Goal: Task Accomplishment & Management: Use online tool/utility

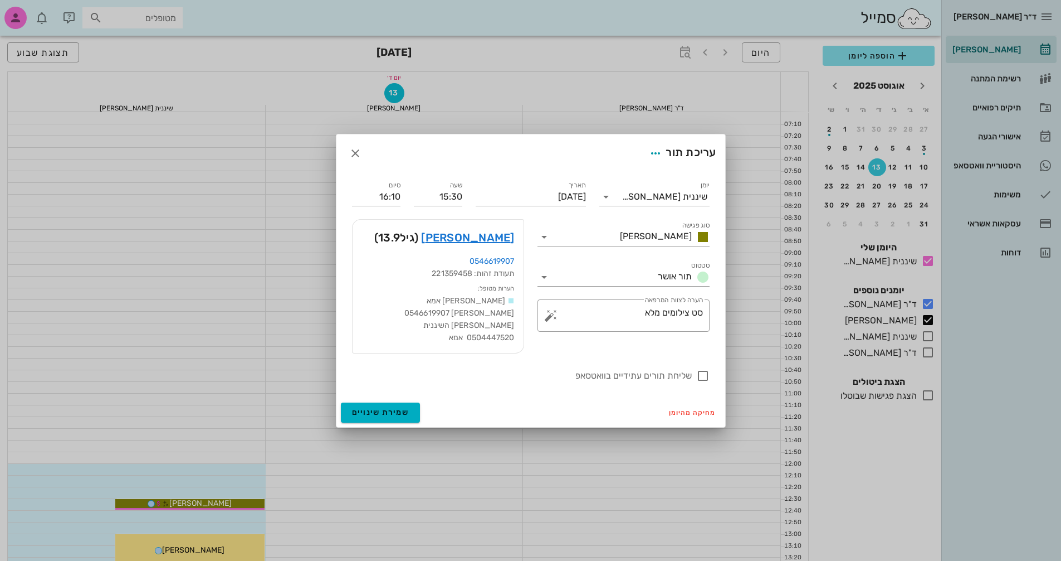
scroll to position [279, 0]
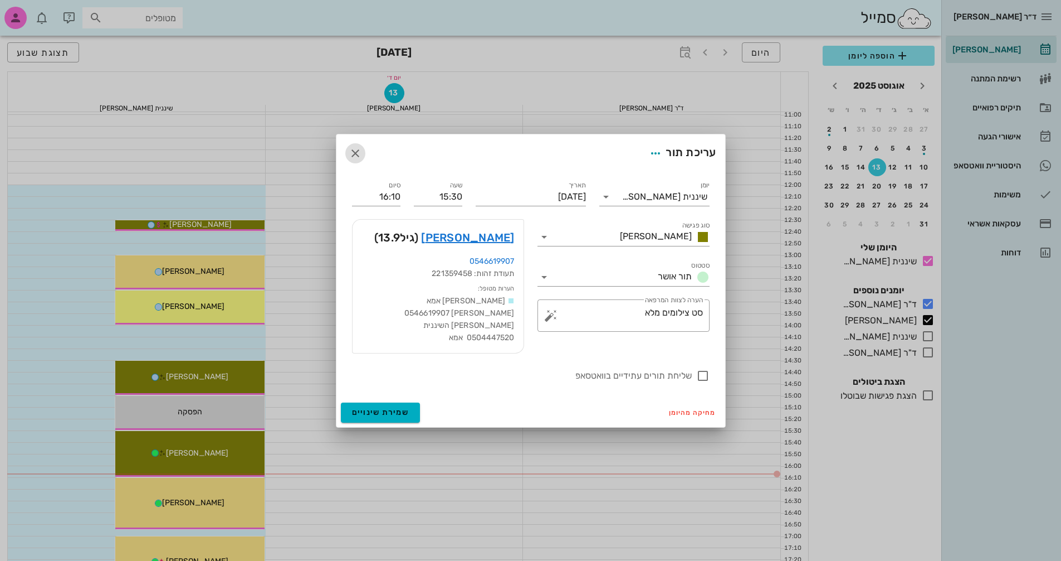
click at [354, 153] on icon "button" at bounding box center [355, 153] width 13 height 13
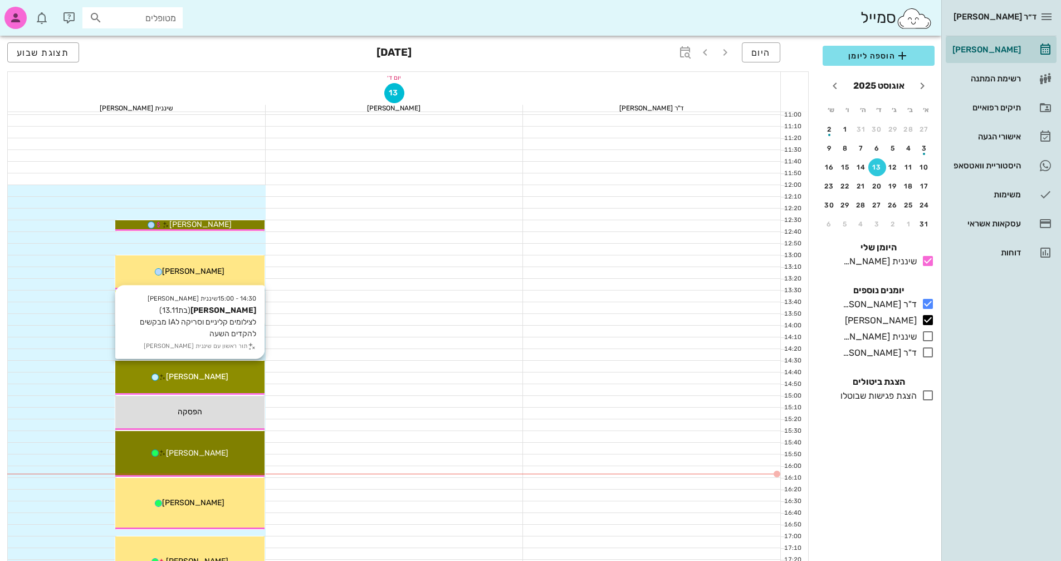
click at [193, 381] on div "[PERSON_NAME]" at bounding box center [189, 377] width 149 height 12
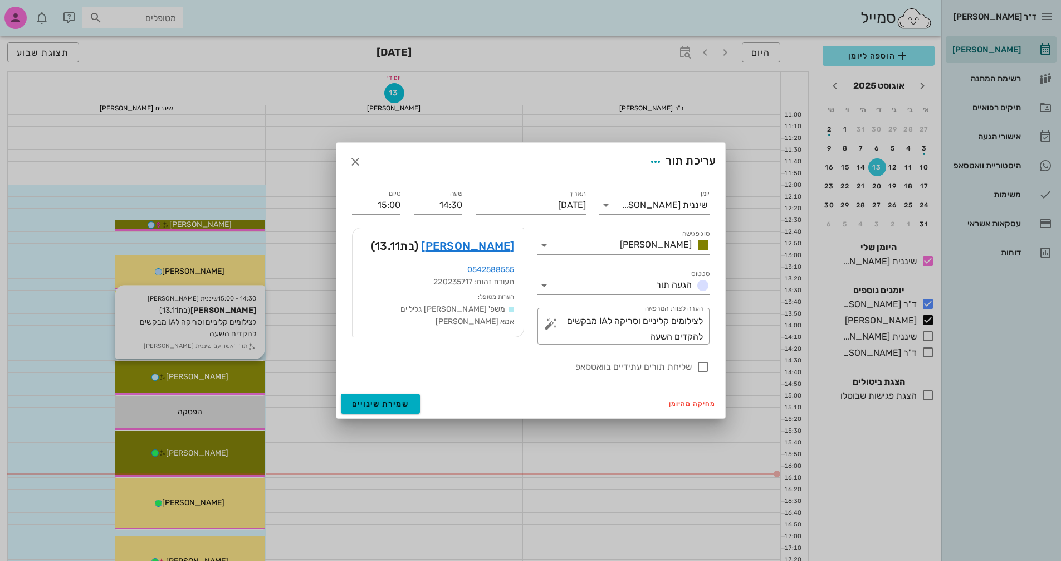
click at [193, 381] on div at bounding box center [530, 280] width 1061 height 561
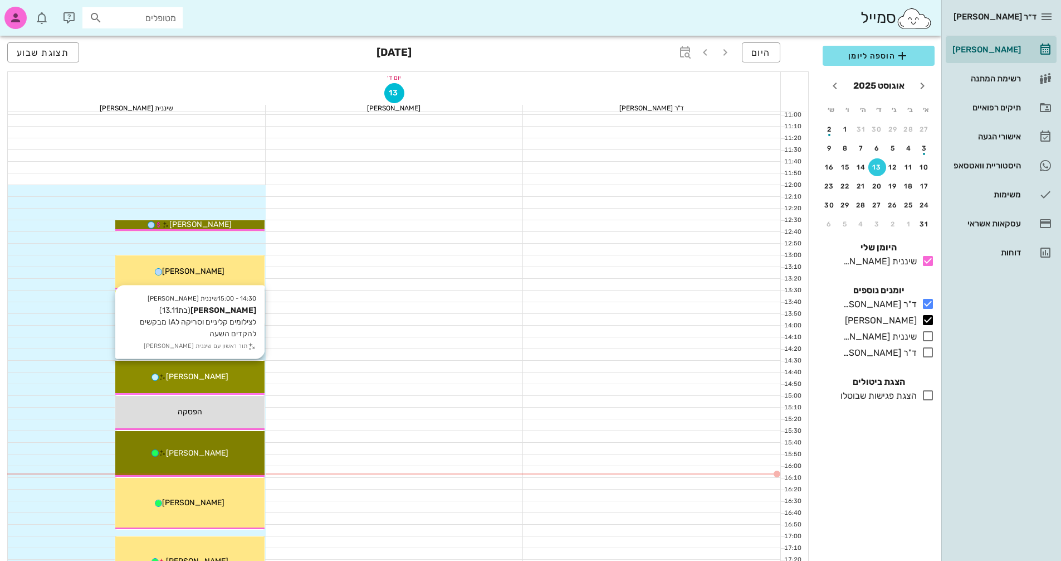
click at [246, 373] on div "[PERSON_NAME]" at bounding box center [189, 377] width 149 height 12
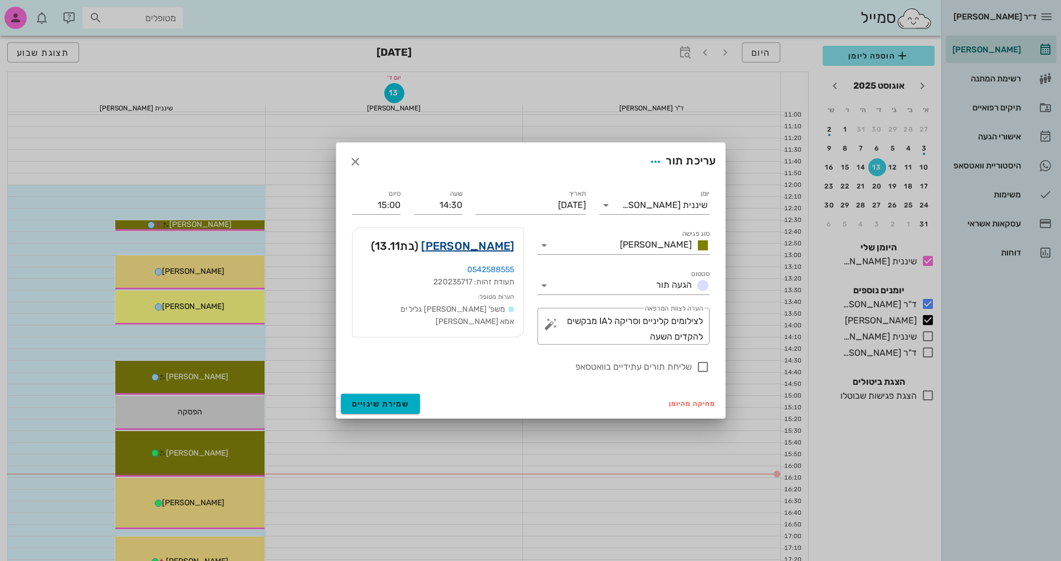
click at [493, 248] on link "[PERSON_NAME]" at bounding box center [467, 246] width 93 height 18
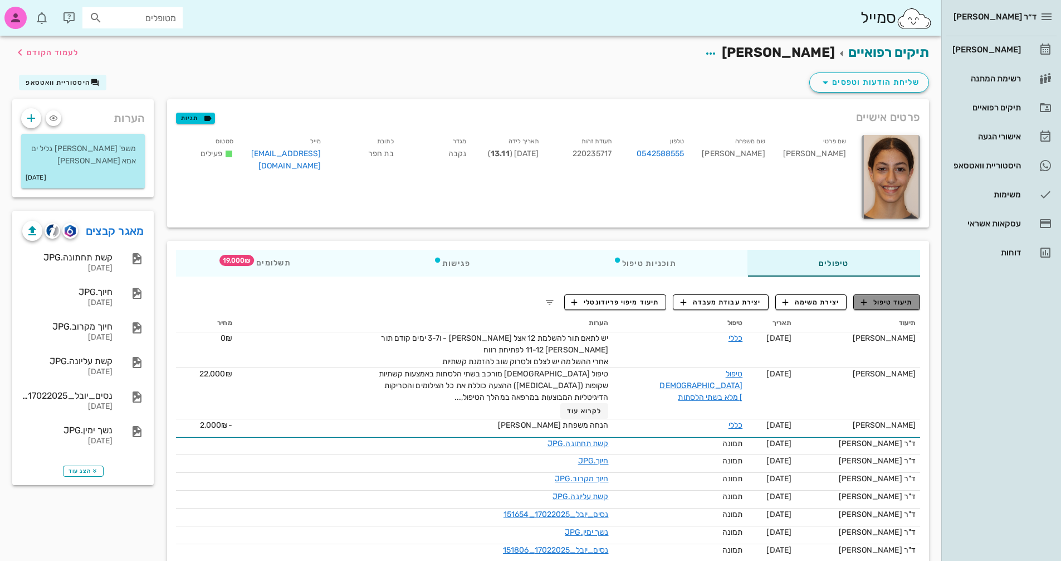
click at [904, 303] on span "תיעוד טיפול" at bounding box center [887, 302] width 52 height 10
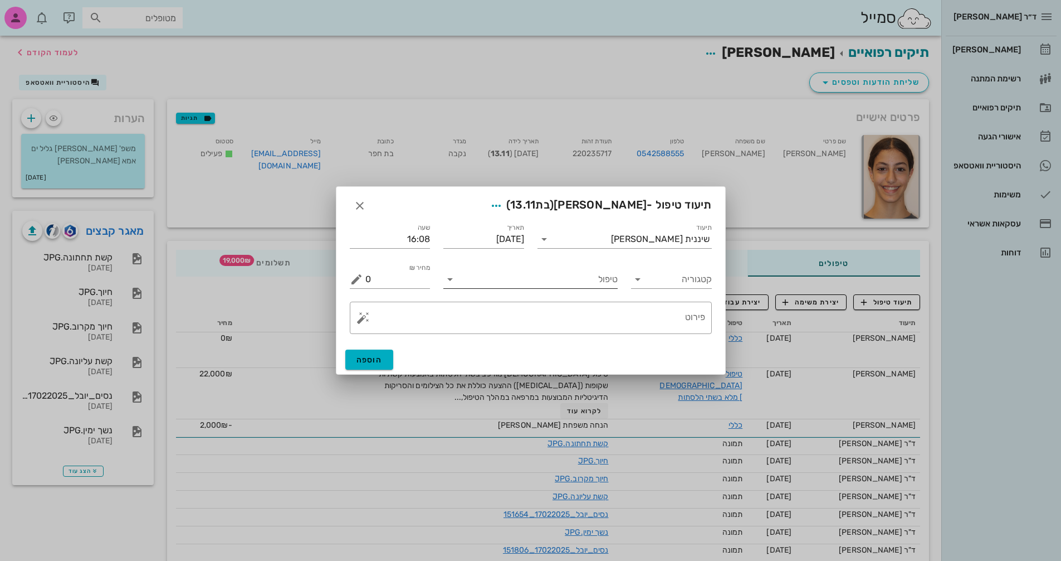
click at [553, 281] on input "טיפול" at bounding box center [538, 279] width 159 height 18
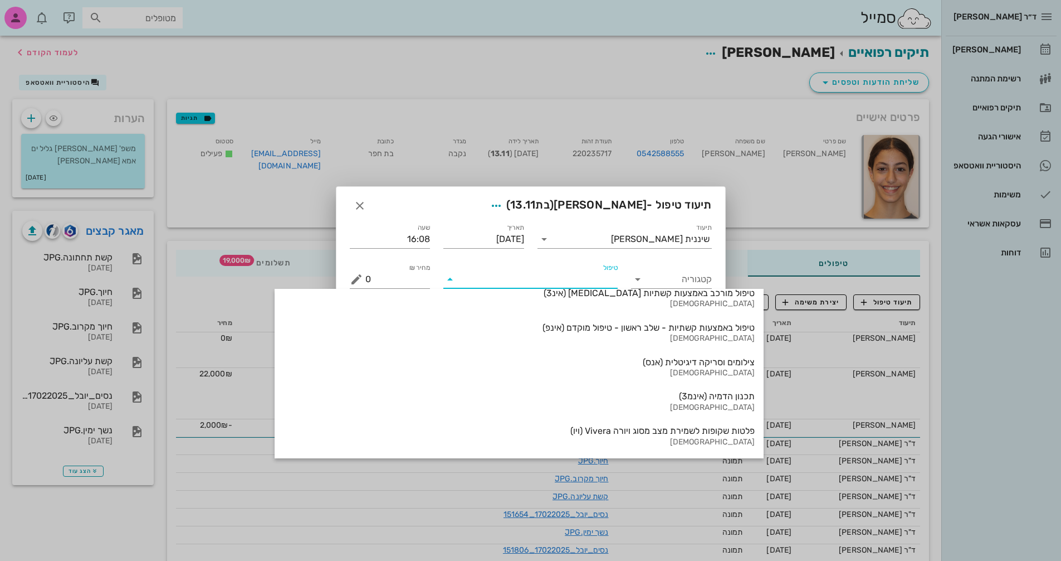
scroll to position [1163, 0]
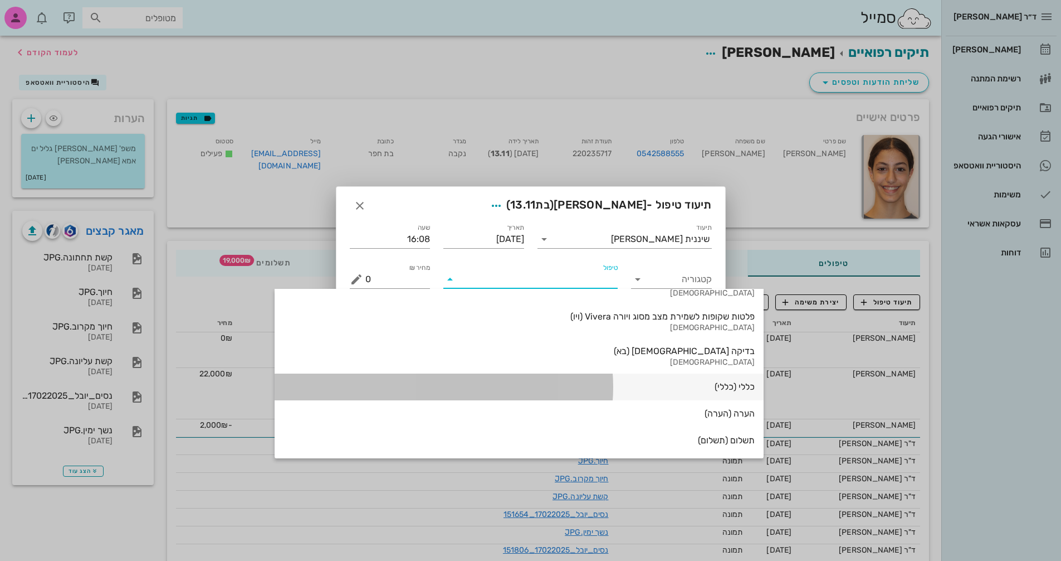
click at [587, 386] on div "כללי (כללי)" at bounding box center [519, 386] width 471 height 11
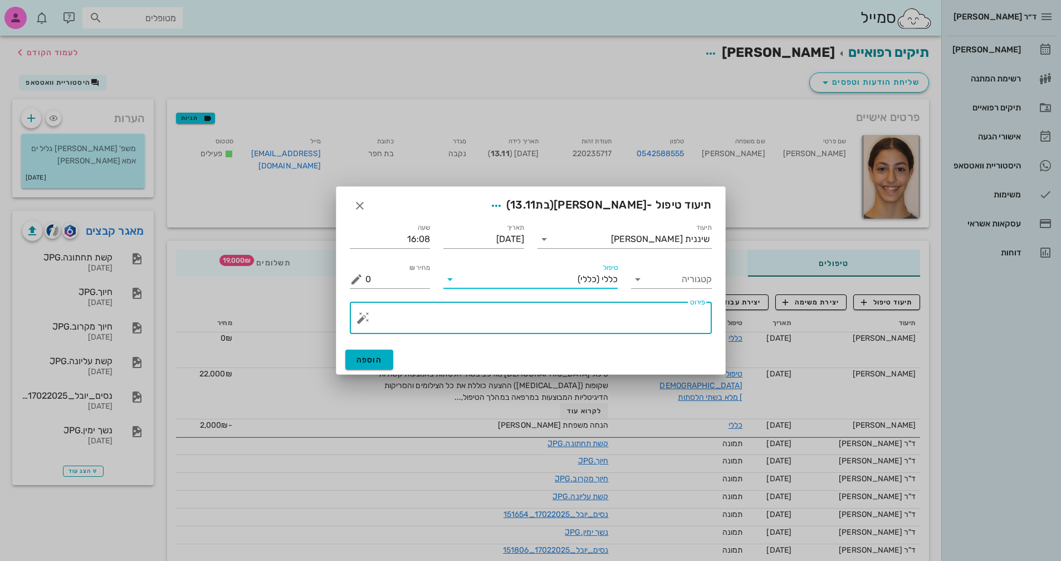
click at [652, 318] on textarea "פירוט" at bounding box center [536, 320] width 340 height 27
type textarea "צילומים קליניים+סריקה וצ.אפליקציה"
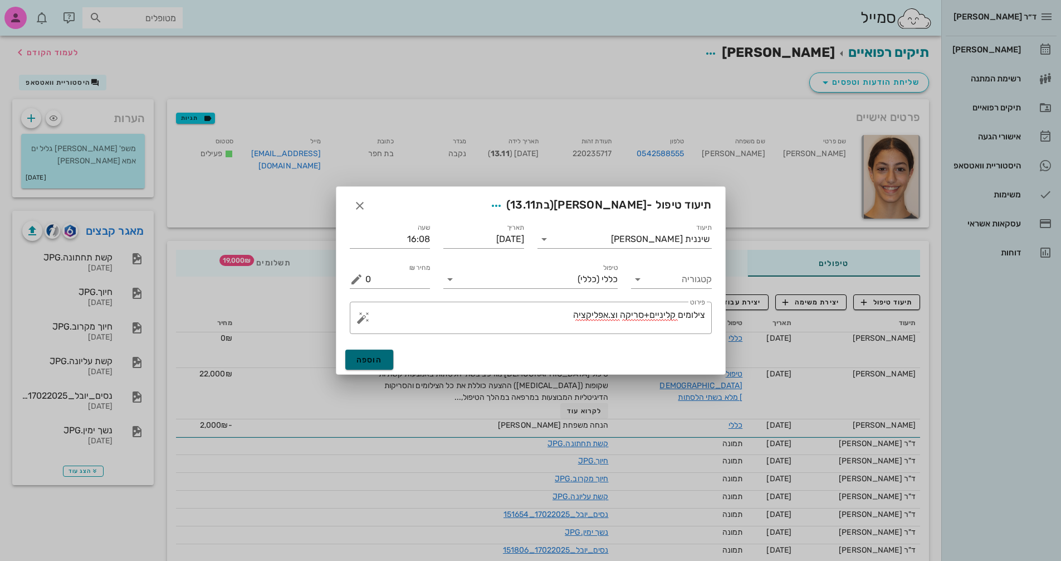
click at [359, 353] on button "הוספה" at bounding box center [369, 359] width 48 height 20
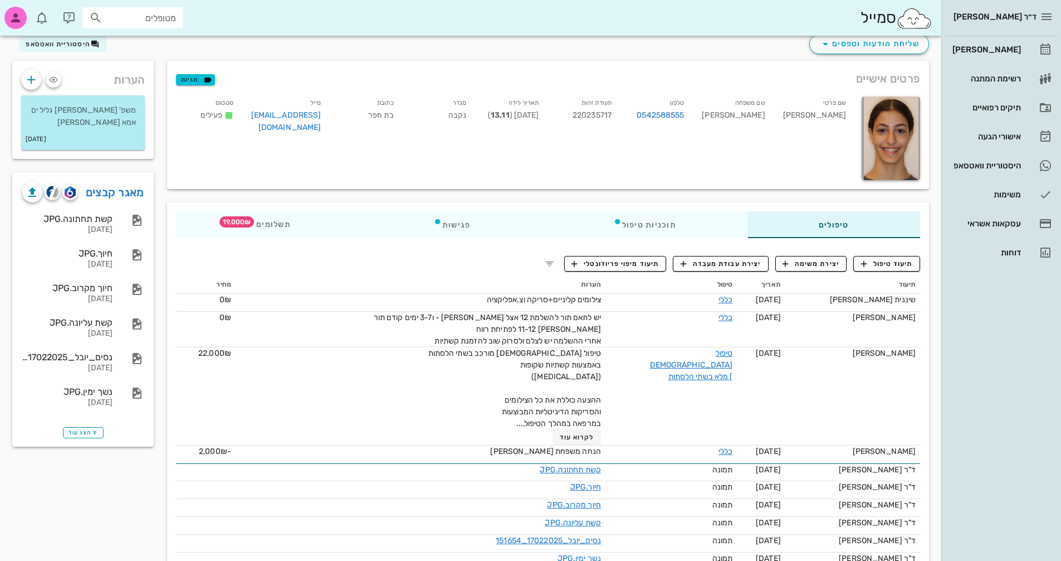
scroll to position [0, 0]
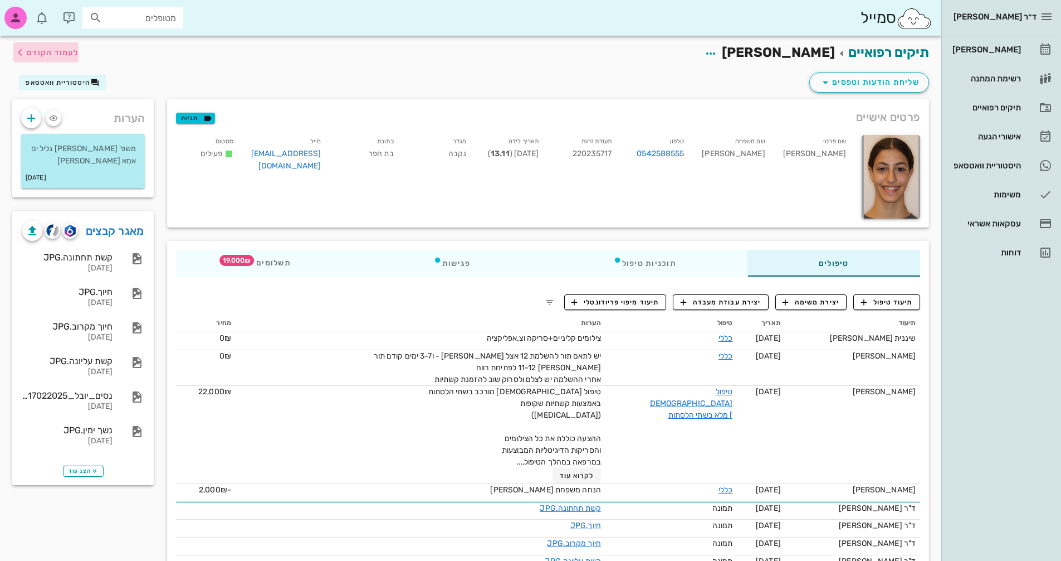
click at [38, 52] on span "לעמוד הקודם" at bounding box center [53, 52] width 52 height 9
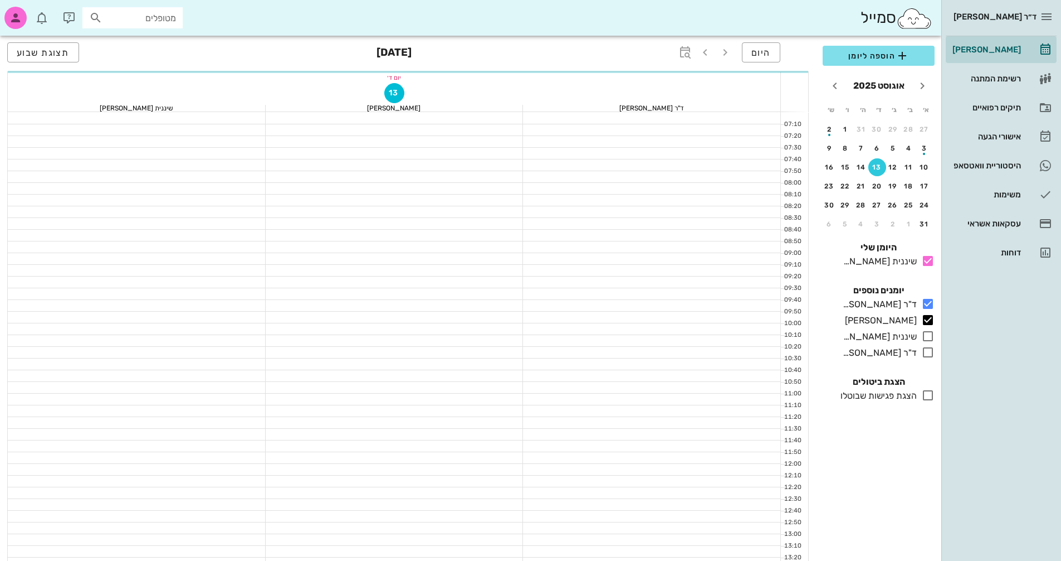
scroll to position [279, 0]
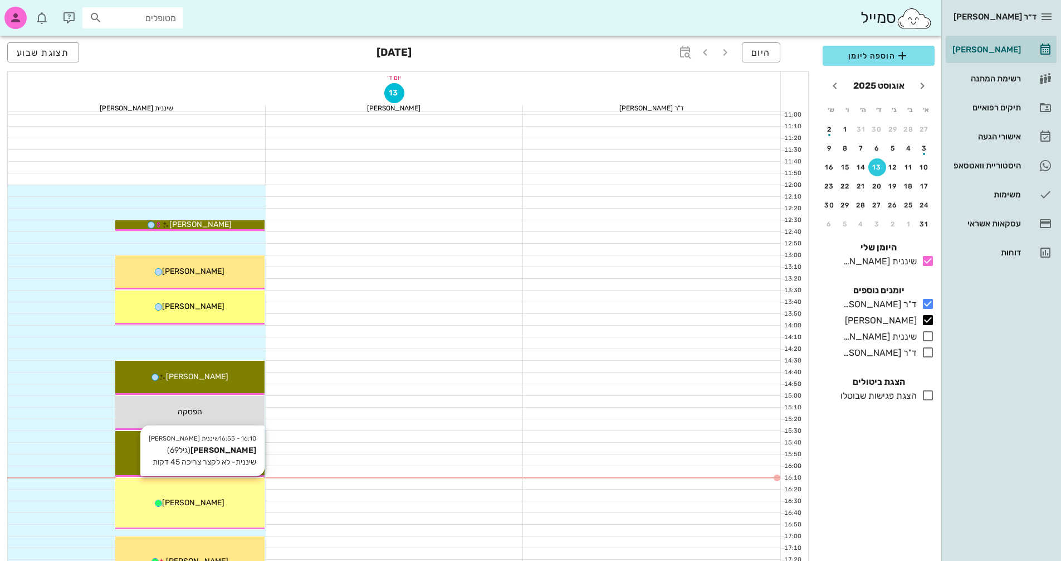
click at [222, 498] on div "[PERSON_NAME]" at bounding box center [189, 502] width 149 height 12
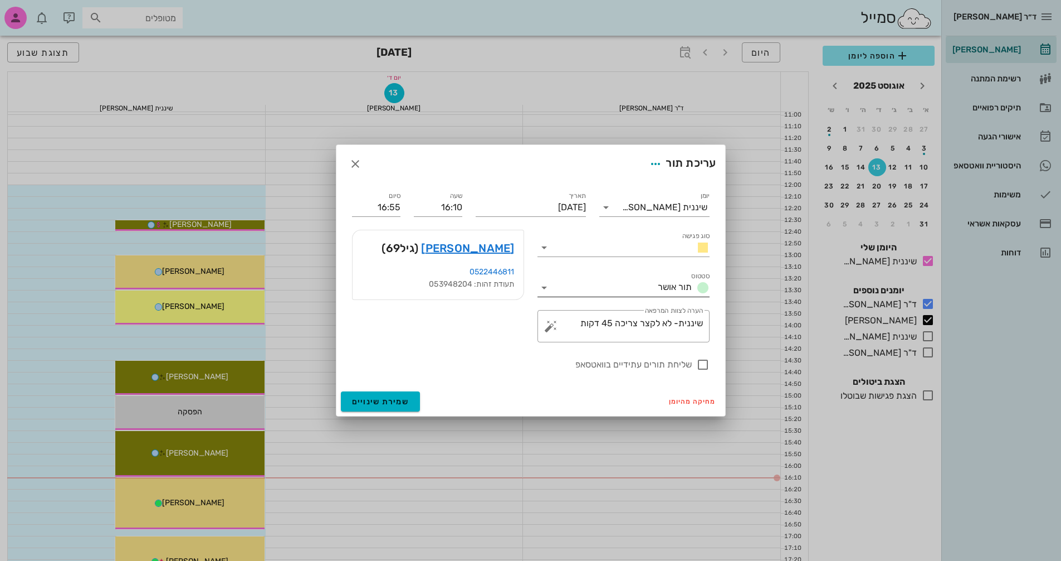
click at [544, 289] on icon at bounding box center [544, 287] width 13 height 13
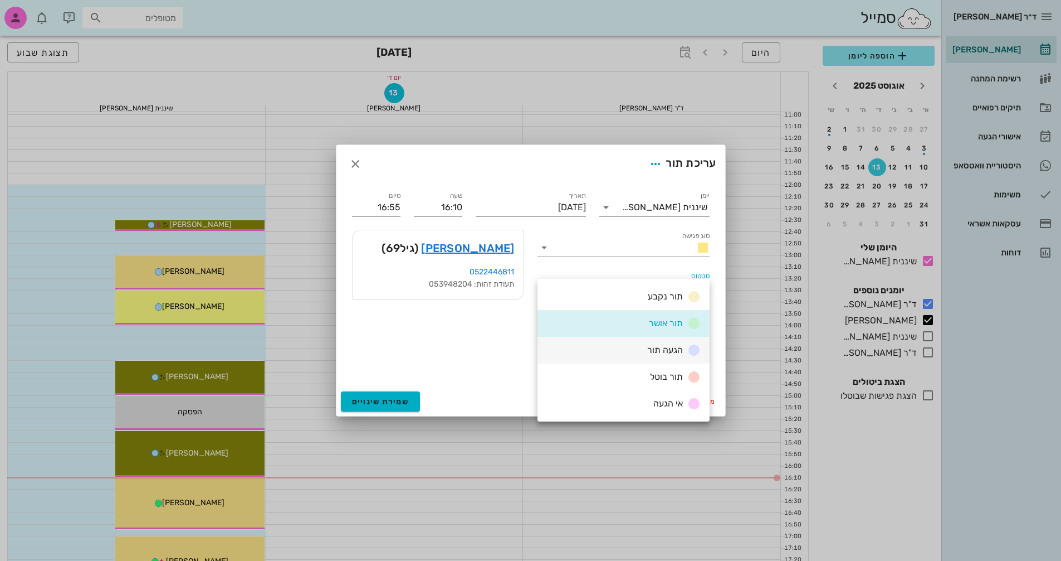
click at [673, 351] on span "הגעה תור" at bounding box center [665, 349] width 36 height 11
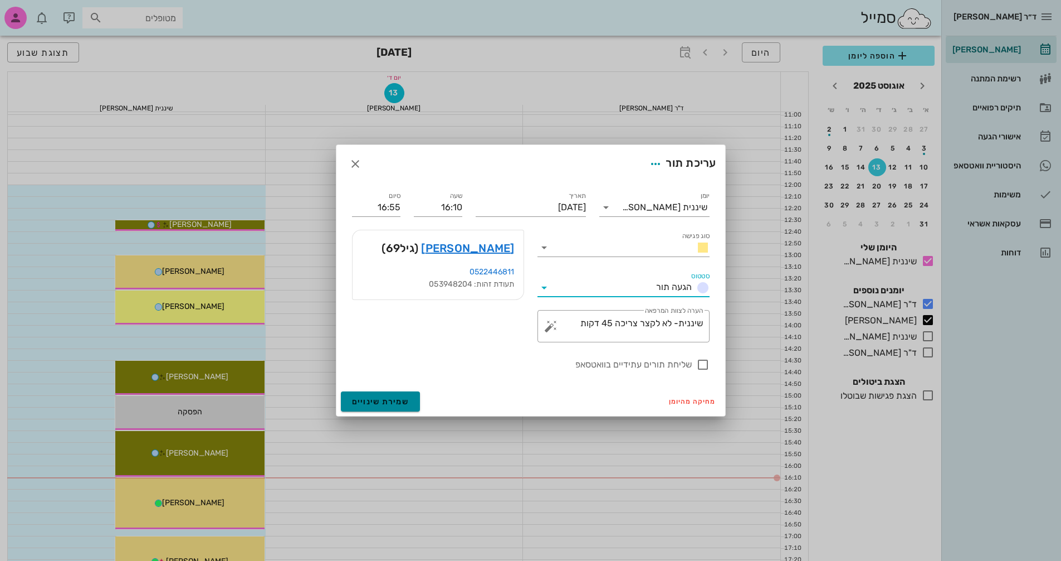
click at [391, 400] on span "שמירת שינויים" at bounding box center [380, 401] width 57 height 9
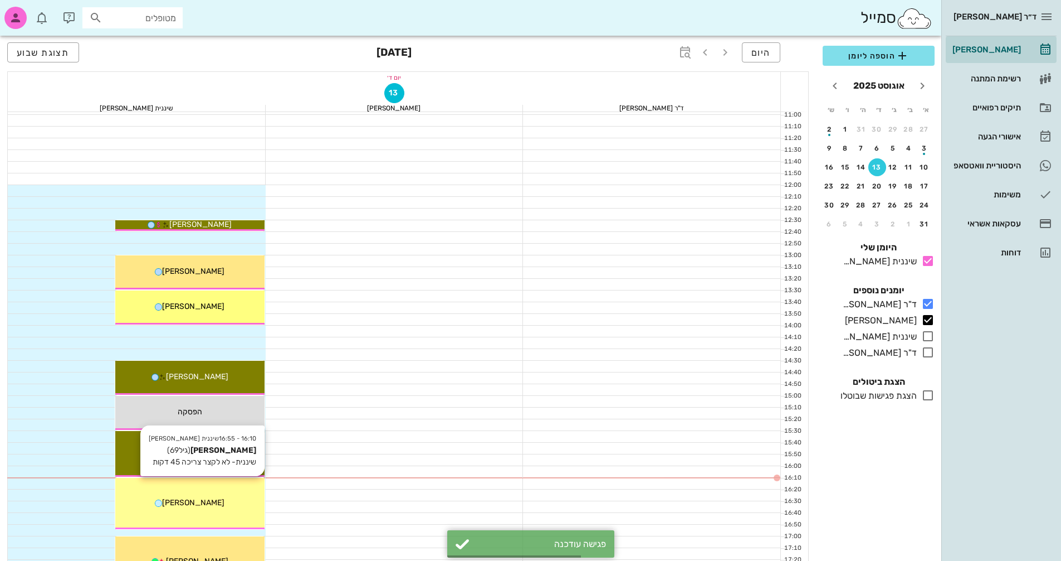
click at [221, 500] on div "[PERSON_NAME]" at bounding box center [189, 502] width 149 height 12
